Goal: Information Seeking & Learning: Learn about a topic

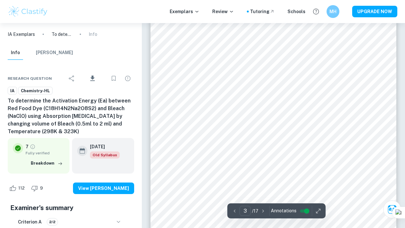
scroll to position [899, 0]
type input "1"
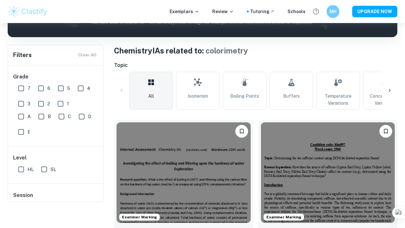
scroll to position [56, 0]
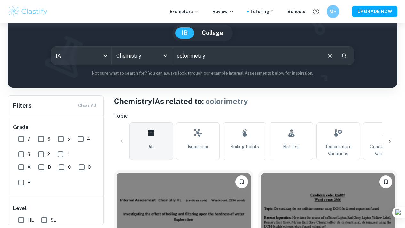
click at [199, 59] on input "colorimetry" at bounding box center [246, 56] width 149 height 18
click at [211, 57] on input "vi" at bounding box center [246, 56] width 149 height 18
type input "vitamin c"
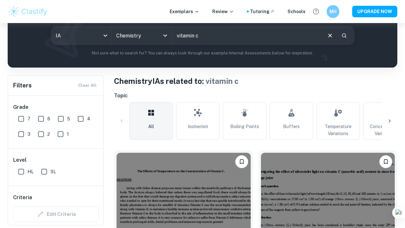
scroll to position [156, 0]
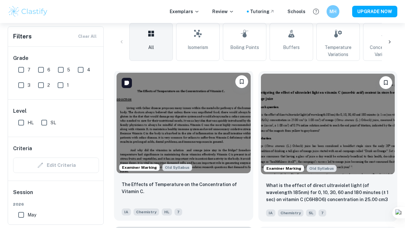
click at [163, 98] on img at bounding box center [184, 123] width 134 height 101
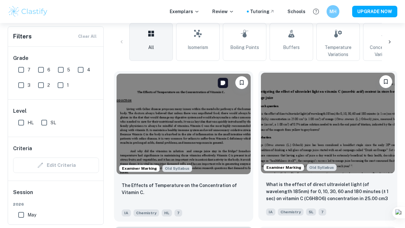
click at [261, 108] on img at bounding box center [328, 123] width 134 height 101
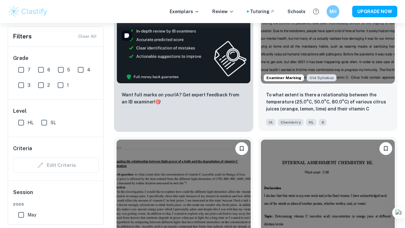
scroll to position [288, 0]
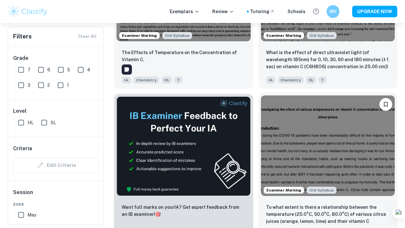
click at [261, 95] on img at bounding box center [328, 145] width 134 height 101
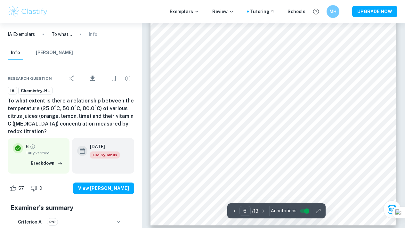
scroll to position [1996, 0]
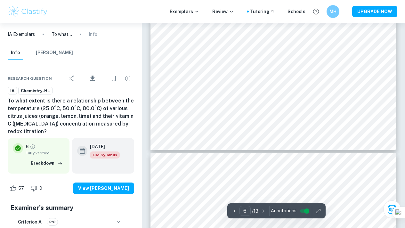
type input "7"
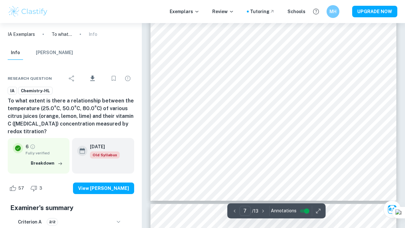
scroll to position [2405, 0]
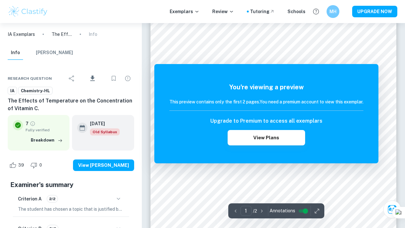
scroll to position [38, 0]
